Goal: Complete application form

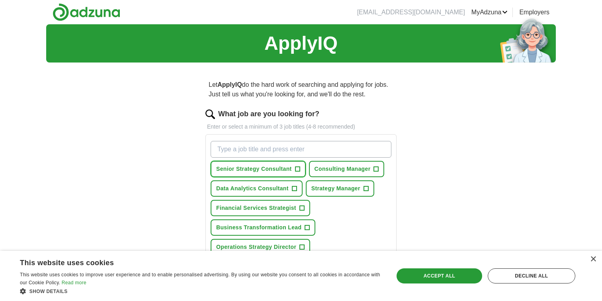
click at [289, 170] on span "Senior Strategy Consultant" at bounding box center [254, 169] width 76 height 8
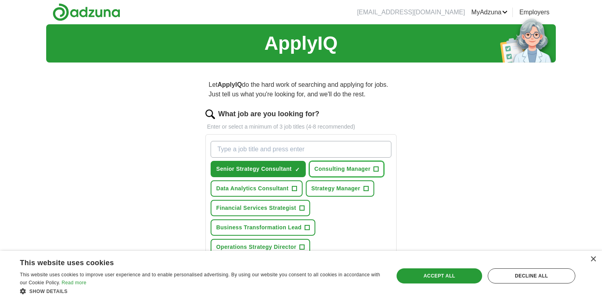
click at [359, 172] on span "Consulting Manager" at bounding box center [343, 169] width 56 height 8
click at [358, 187] on span "Strategy Manager" at bounding box center [335, 188] width 49 height 8
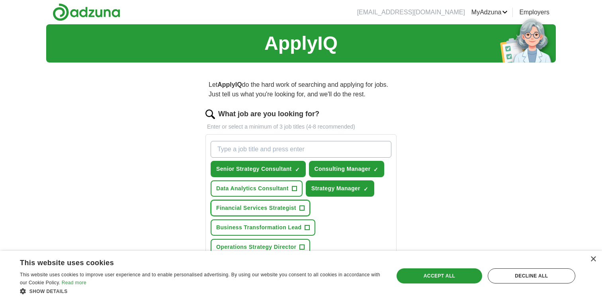
click at [290, 205] on span "Financial Services Strategist" at bounding box center [256, 208] width 80 height 8
click at [298, 241] on button "Operations Strategy Director +" at bounding box center [261, 247] width 100 height 16
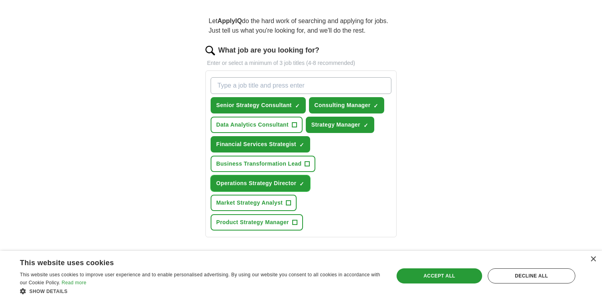
scroll to position [65, 0]
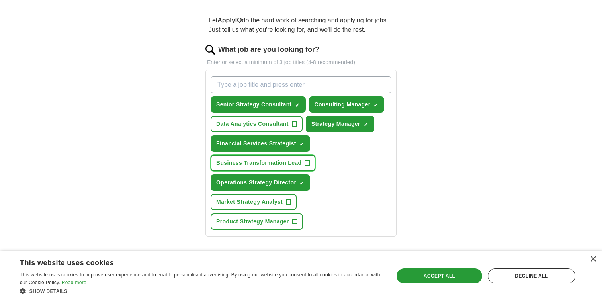
click at [289, 165] on span "Business Transformation Lead" at bounding box center [258, 163] width 85 height 8
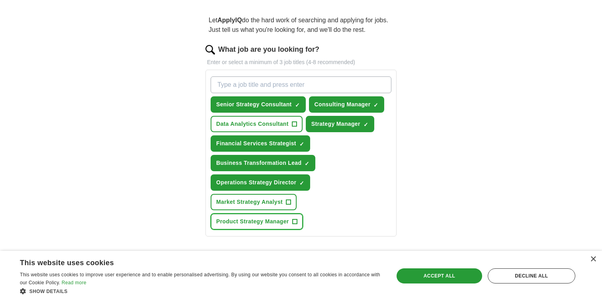
click at [291, 218] on button "Product Strategy Manager +" at bounding box center [257, 221] width 92 height 16
click at [292, 86] on input "What job are you looking for?" at bounding box center [301, 84] width 181 height 17
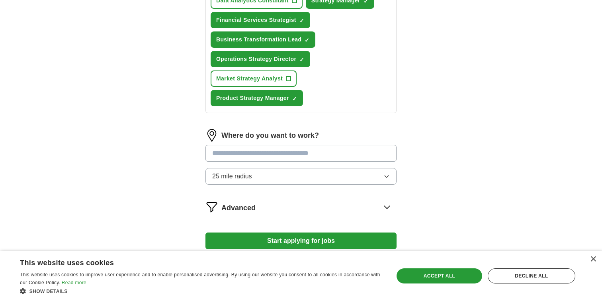
scroll to position [190, 0]
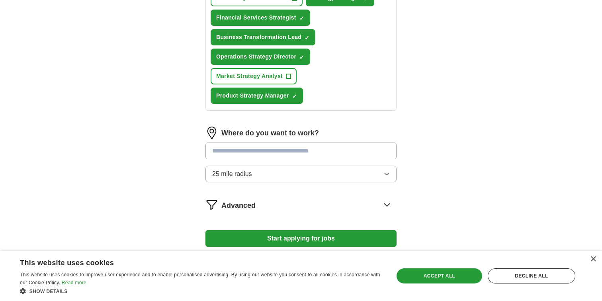
type input "senior manager, strategy"
click at [318, 154] on input "text" at bounding box center [300, 151] width 191 height 17
type input "******"
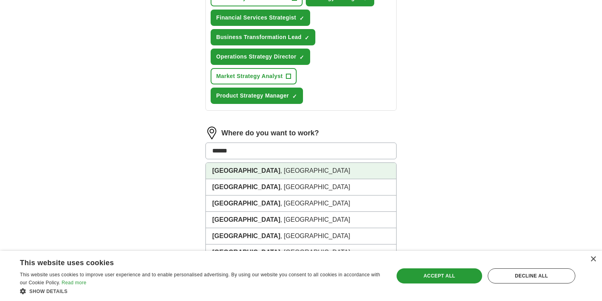
click at [313, 169] on li "[GEOGRAPHIC_DATA] , [GEOGRAPHIC_DATA]" at bounding box center [301, 171] width 190 height 16
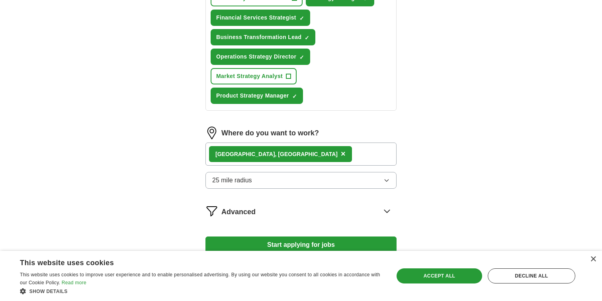
click at [316, 179] on button "25 mile radius" at bounding box center [300, 180] width 191 height 17
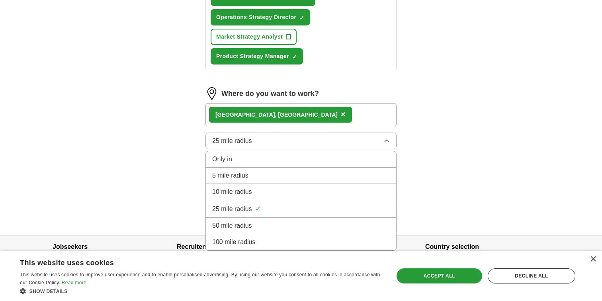
scroll to position [234, 0]
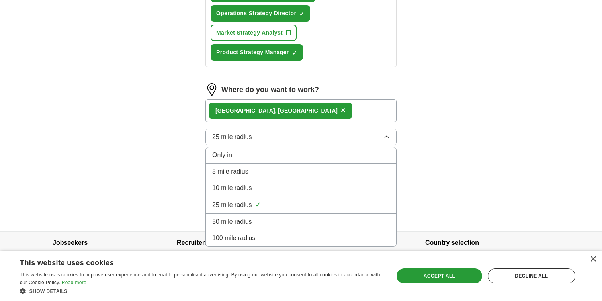
click at [271, 225] on div "50 mile radius" at bounding box center [301, 222] width 178 height 10
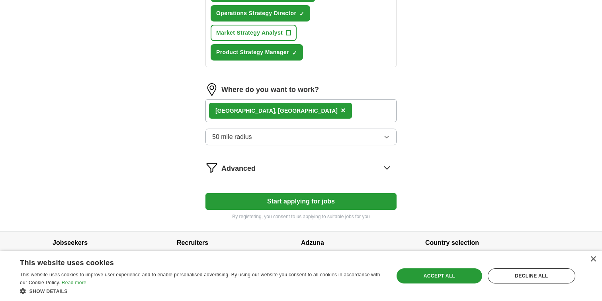
click at [284, 117] on div "[GEOGRAPHIC_DATA] , [GEOGRAPHIC_DATA] ×" at bounding box center [300, 110] width 191 height 23
click at [282, 113] on div "[GEOGRAPHIC_DATA] , [GEOGRAPHIC_DATA] ×" at bounding box center [300, 110] width 191 height 23
click at [293, 203] on button "Start applying for jobs" at bounding box center [300, 201] width 191 height 17
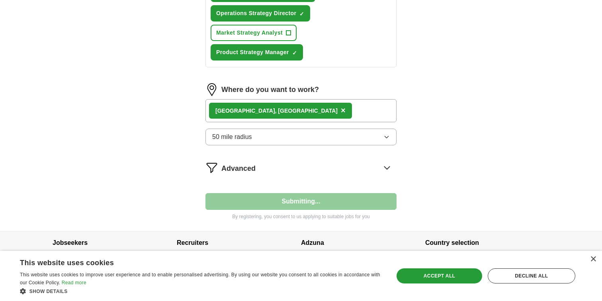
select select "**"
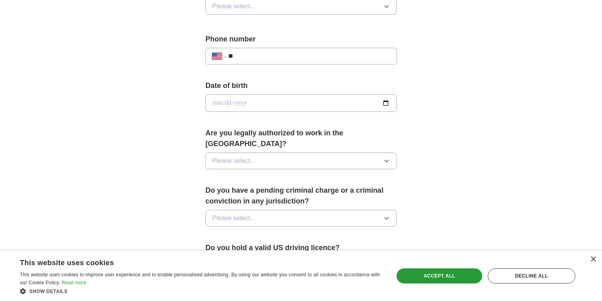
scroll to position [290, 0]
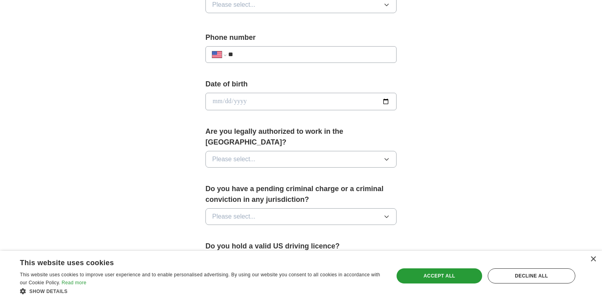
click at [289, 135] on label "Are you legally authorized to work in the [GEOGRAPHIC_DATA]?" at bounding box center [300, 137] width 191 height 22
click at [285, 151] on button "Please select..." at bounding box center [300, 159] width 191 height 17
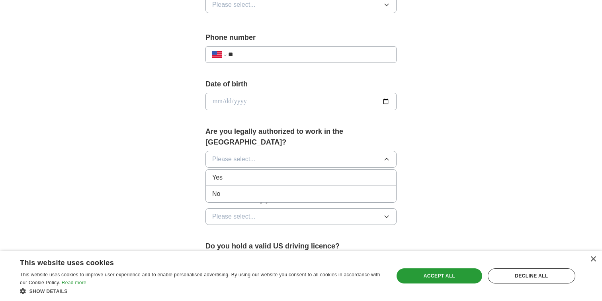
click at [246, 172] on li "Yes" at bounding box center [301, 178] width 190 height 16
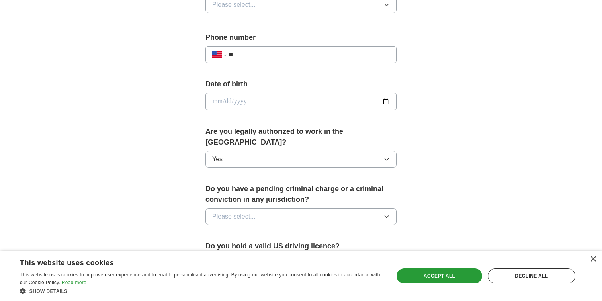
click at [259, 208] on button "Please select..." at bounding box center [300, 216] width 191 height 17
click at [252, 243] on li "No" at bounding box center [301, 251] width 190 height 16
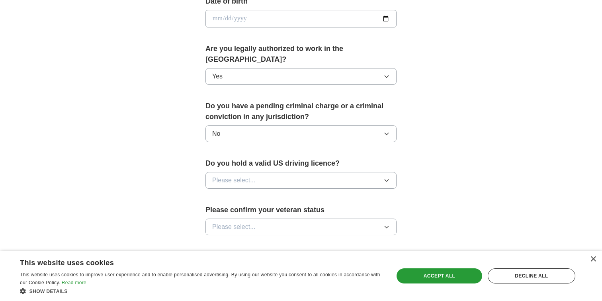
scroll to position [379, 0]
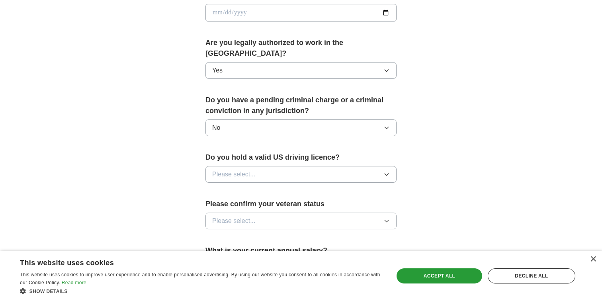
click at [270, 166] on button "Please select..." at bounding box center [300, 174] width 191 height 17
click at [263, 204] on div "No" at bounding box center [301, 209] width 178 height 10
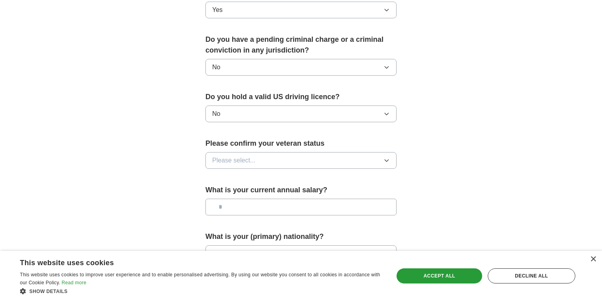
scroll to position [443, 0]
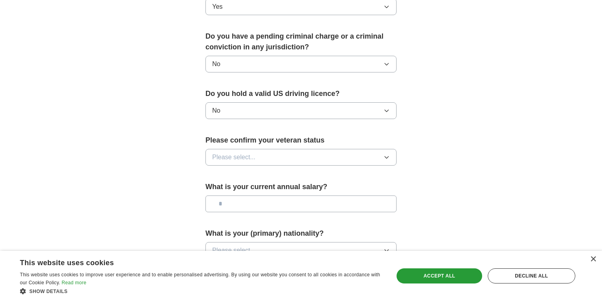
click at [268, 154] on button "Please select..." at bounding box center [300, 157] width 191 height 17
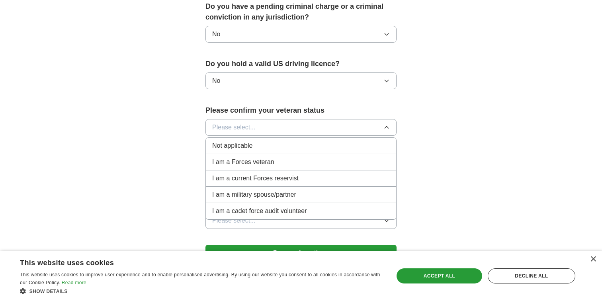
scroll to position [477, 0]
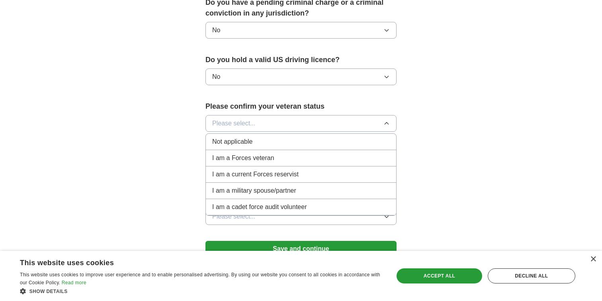
click at [244, 137] on span "Not applicable" at bounding box center [232, 142] width 40 height 10
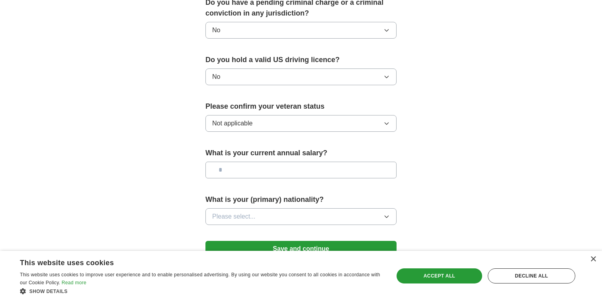
click at [250, 162] on input "text" at bounding box center [300, 170] width 191 height 17
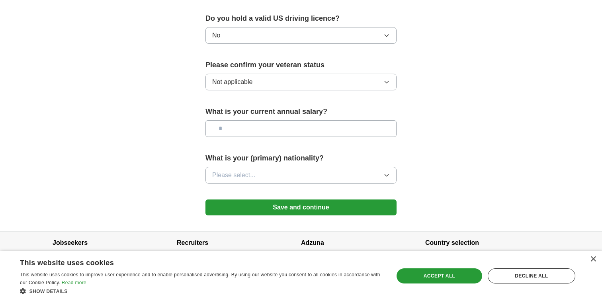
click at [279, 167] on button "Please select..." at bounding box center [300, 175] width 191 height 17
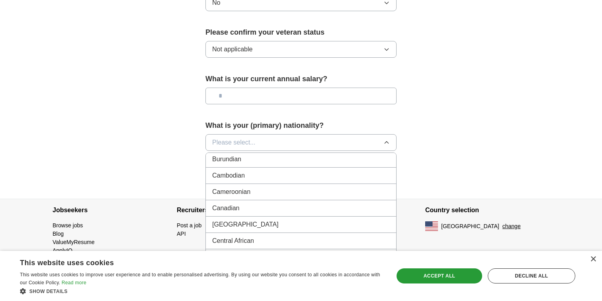
scroll to position [500, 0]
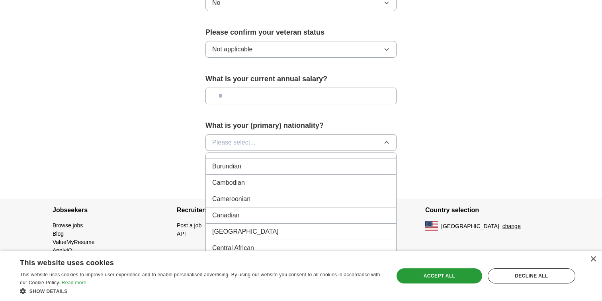
click at [272, 207] on li "Canadian" at bounding box center [301, 215] width 190 height 16
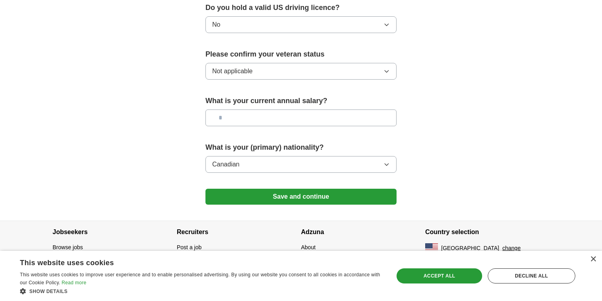
scroll to position [518, 0]
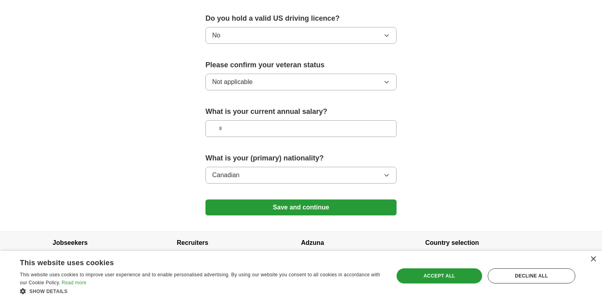
click at [279, 199] on button "Save and continue" at bounding box center [300, 207] width 191 height 16
